Goal: Navigation & Orientation: Go to known website

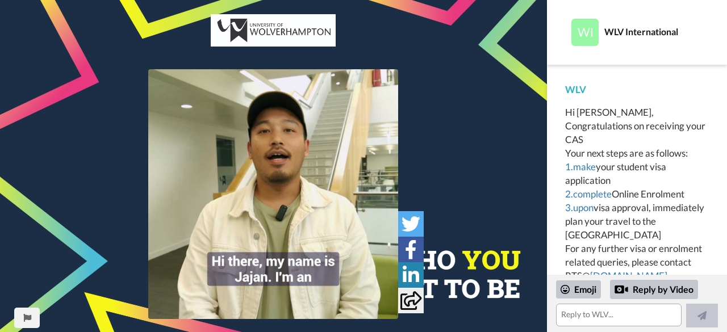
scroll to position [19, 0]
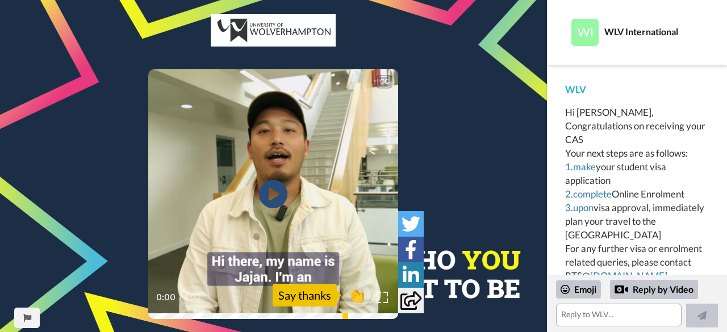
scroll to position [19, 0]
